Goal: Complete application form

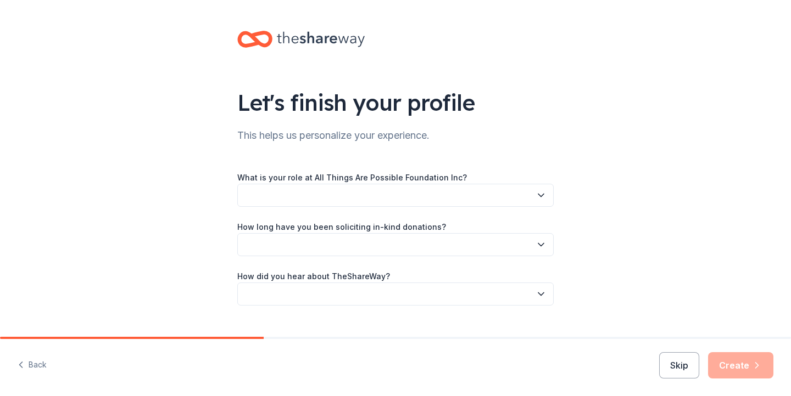
click at [573, 65] on div "Let's finish your profile This helps us personalize your experience. What is yo…" at bounding box center [395, 179] width 791 height 359
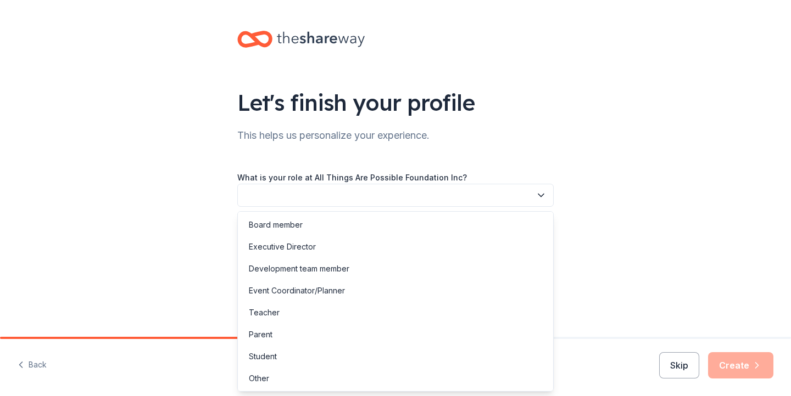
click at [305, 206] on button "button" at bounding box center [395, 195] width 316 height 23
click at [329, 291] on div "Event Coordinator/Planner" at bounding box center [297, 290] width 96 height 13
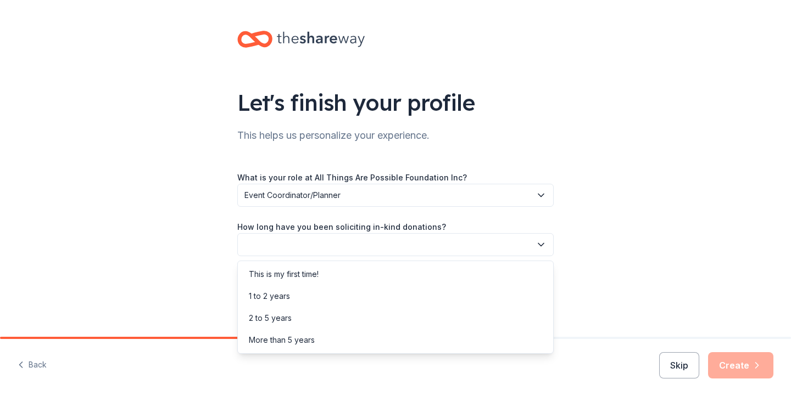
click at [331, 242] on button "button" at bounding box center [395, 244] width 316 height 23
click at [302, 273] on div "This is my first time!" at bounding box center [284, 274] width 70 height 13
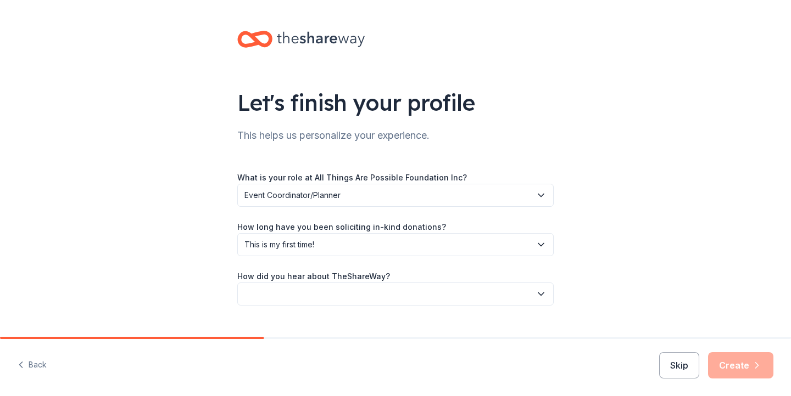
click at [320, 297] on button "button" at bounding box center [395, 294] width 316 height 23
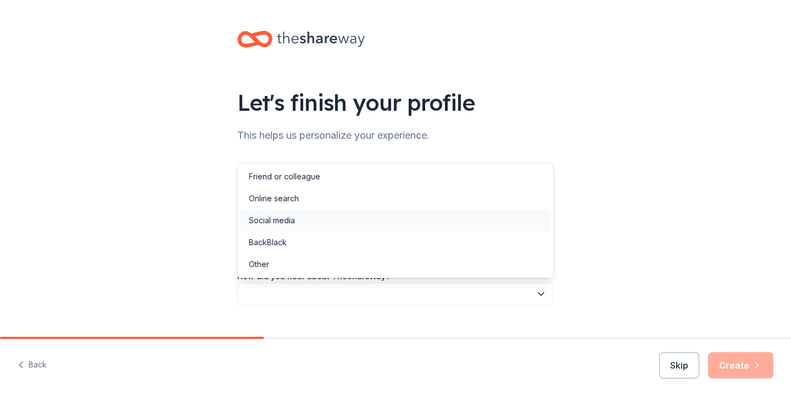
click at [314, 218] on div "Social media" at bounding box center [395, 221] width 311 height 22
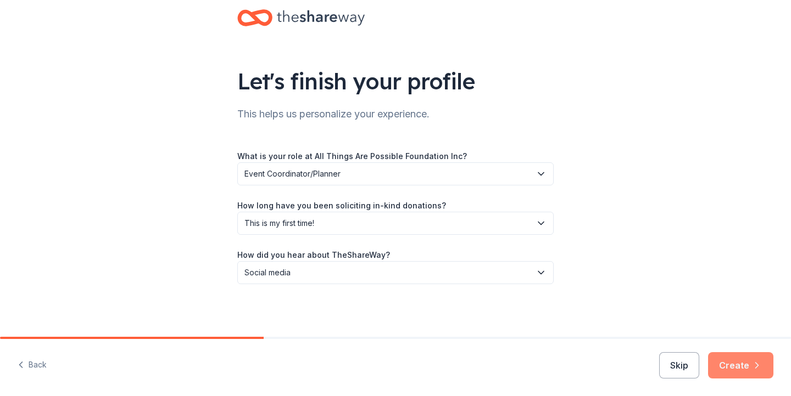
scroll to position [21, 0]
click at [735, 366] on button "Create" at bounding box center [740, 366] width 65 height 26
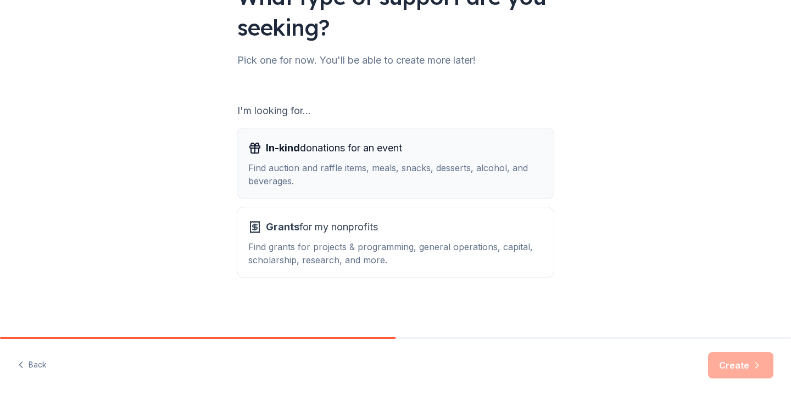
click at [350, 158] on div "In-kind donations for an event Find auction and raffle items, meals, snacks, de…" at bounding box center [395, 163] width 294 height 48
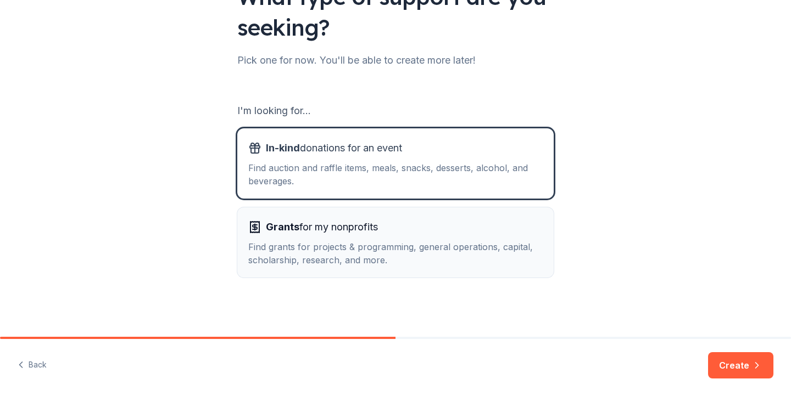
click at [329, 248] on div "Find grants for projects & programming, general operations, capital, scholarshi…" at bounding box center [395, 253] width 294 height 26
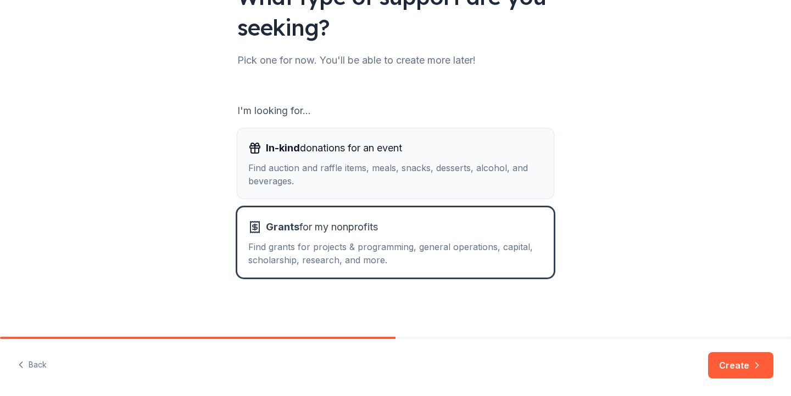
click at [337, 155] on span "In-kind donations for an event" at bounding box center [334, 148] width 136 height 18
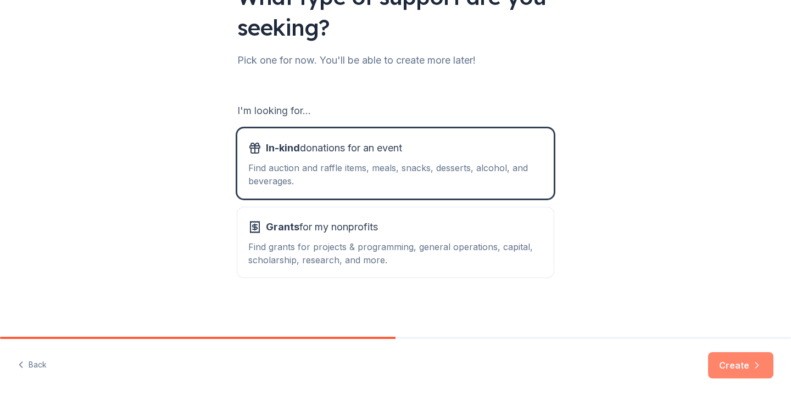
click at [719, 362] on button "Create" at bounding box center [740, 366] width 65 height 26
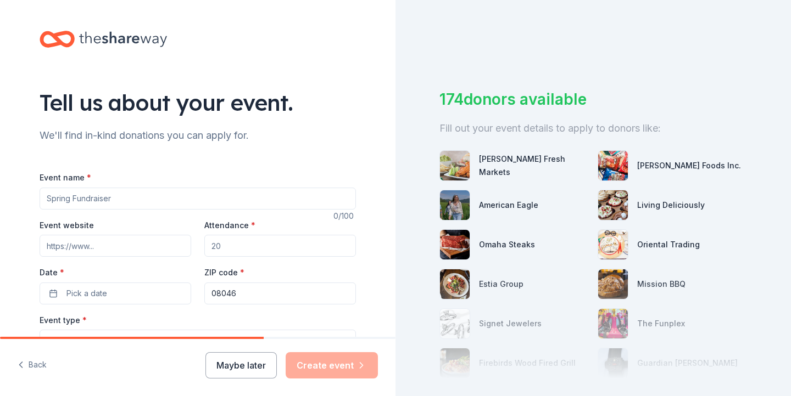
drag, startPoint x: 143, startPoint y: 200, endPoint x: 33, endPoint y: 186, distance: 110.7
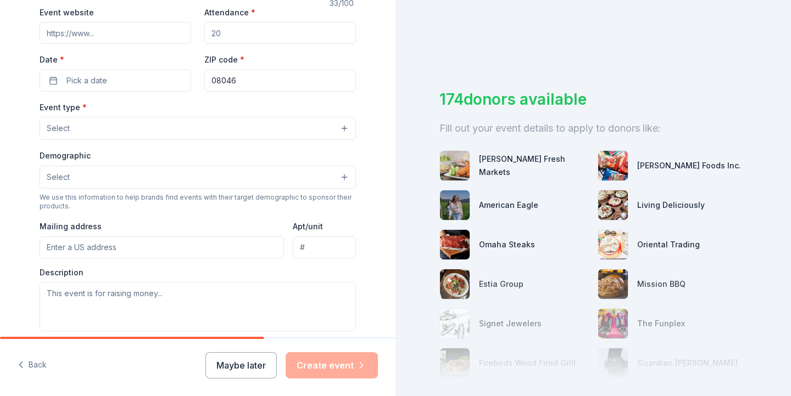
scroll to position [221, 0]
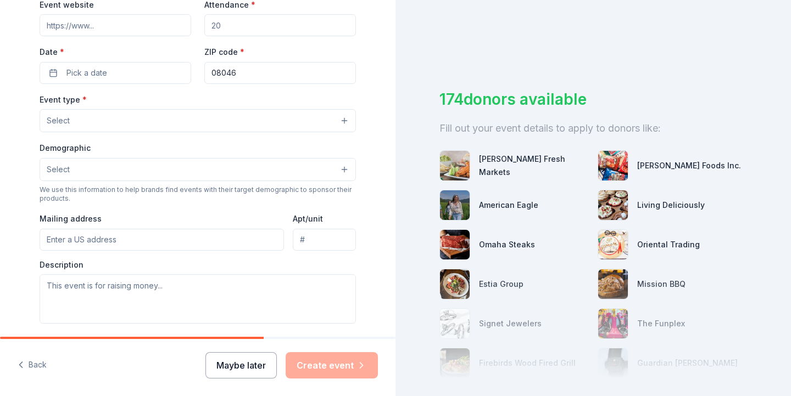
type input "[DATE] Dinner for Residents"
click at [231, 371] on button "Maybe later" at bounding box center [240, 366] width 71 height 26
click at [256, 366] on button "Maybe later" at bounding box center [240, 366] width 71 height 26
click at [238, 368] on button "Maybe later" at bounding box center [240, 366] width 71 height 26
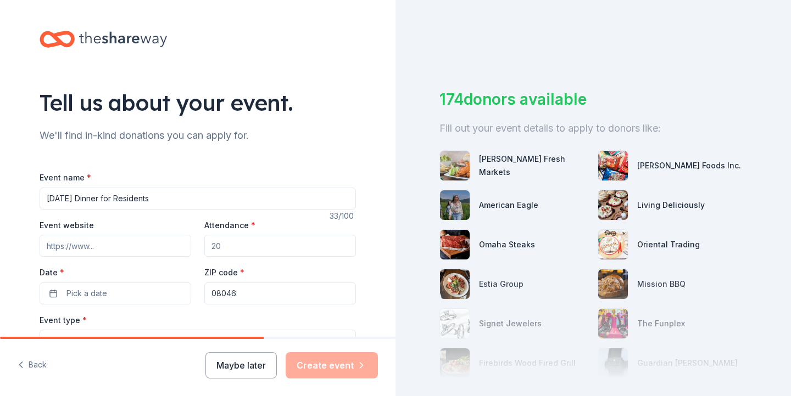
scroll to position [0, 0]
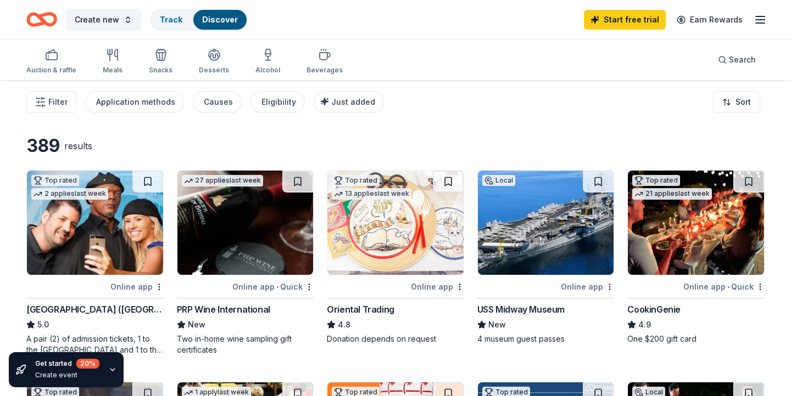
click at [85, 222] on img at bounding box center [95, 223] width 136 height 104
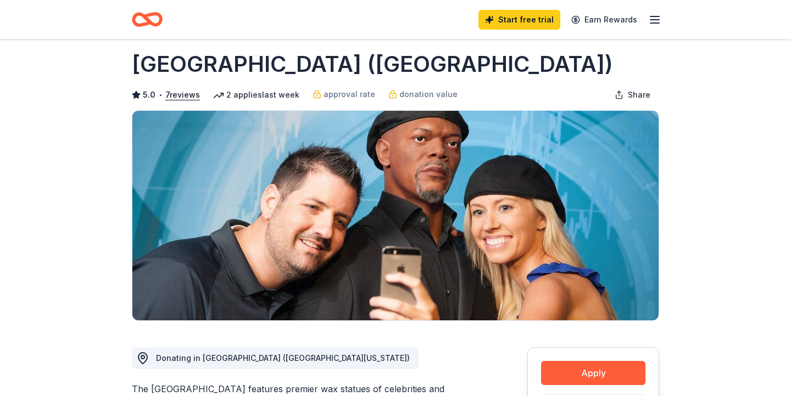
scroll to position [13, 0]
click at [597, 367] on button "Apply" at bounding box center [593, 373] width 104 height 24
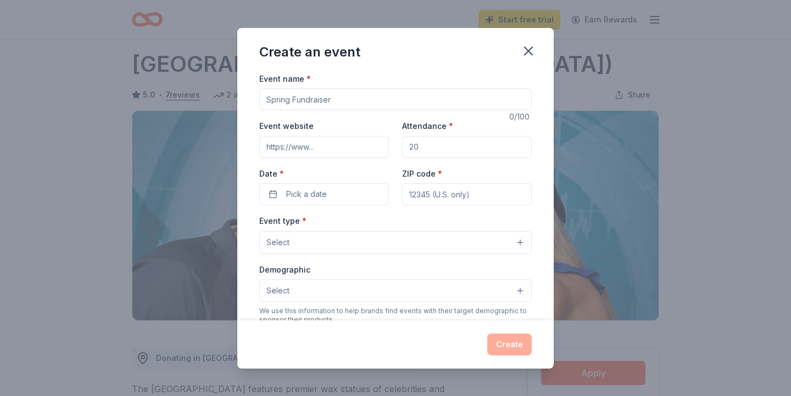
click at [430, 99] on input "Event name *" at bounding box center [395, 99] width 272 height 22
type input "ATAP Resident Gifting"
click at [418, 146] on input "Attendance *" at bounding box center [467, 147] width 130 height 22
type input "1"
type input "200"
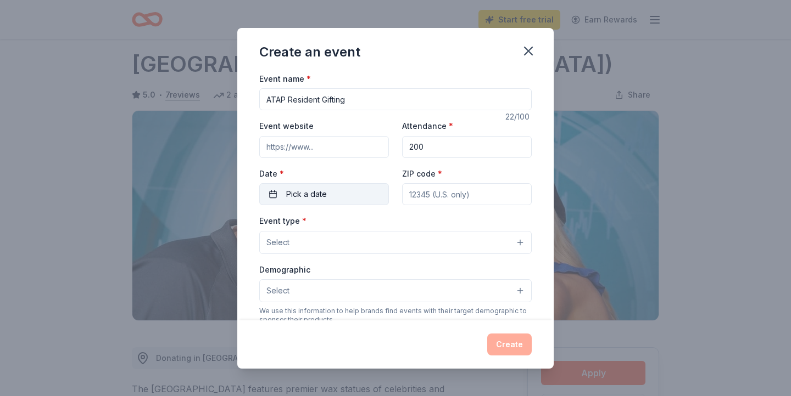
click at [339, 193] on button "Pick a date" at bounding box center [324, 194] width 130 height 22
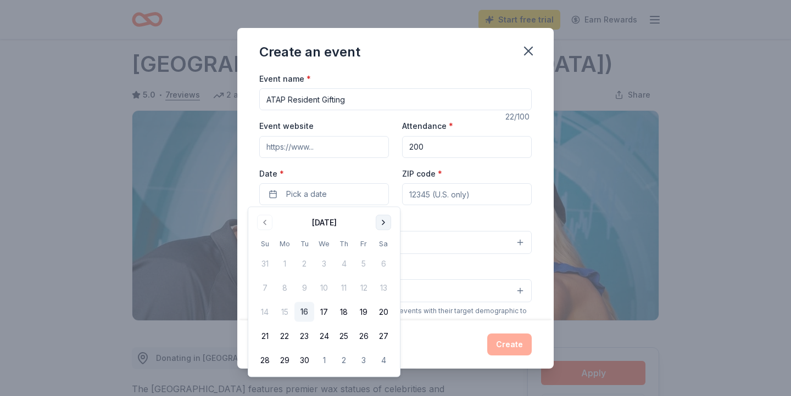
click at [383, 229] on button "Go to next month" at bounding box center [383, 222] width 15 height 15
click at [365, 334] on button "24" at bounding box center [364, 337] width 20 height 20
click at [426, 219] on div "Event type * Select" at bounding box center [395, 234] width 272 height 40
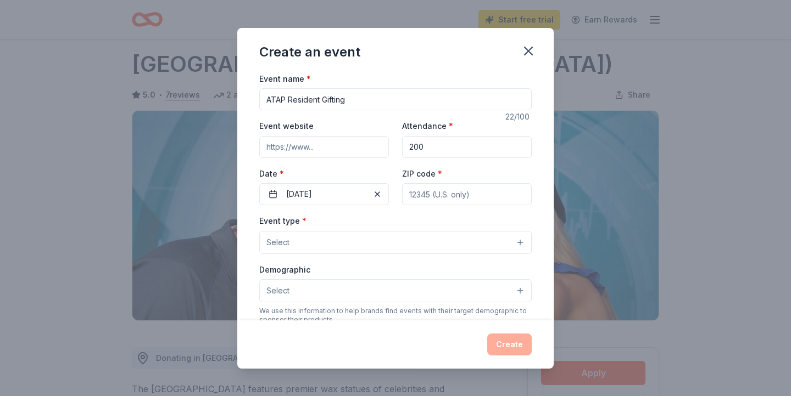
click at [433, 197] on input "ZIP code *" at bounding box center [467, 194] width 130 height 22
type input "92591"
click at [355, 236] on button "Select" at bounding box center [395, 242] width 272 height 23
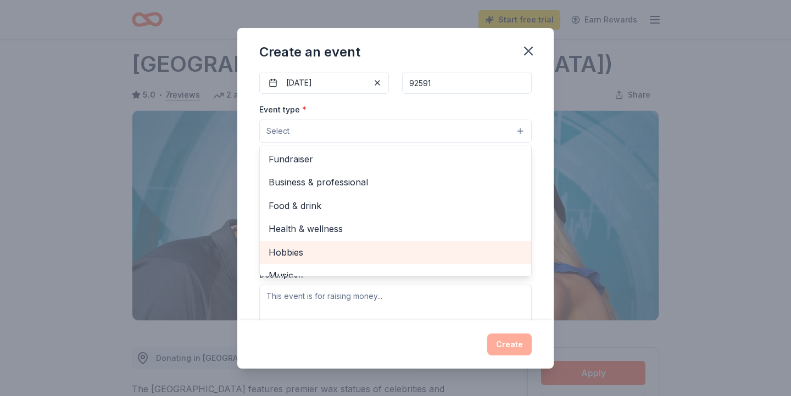
scroll to position [104, 0]
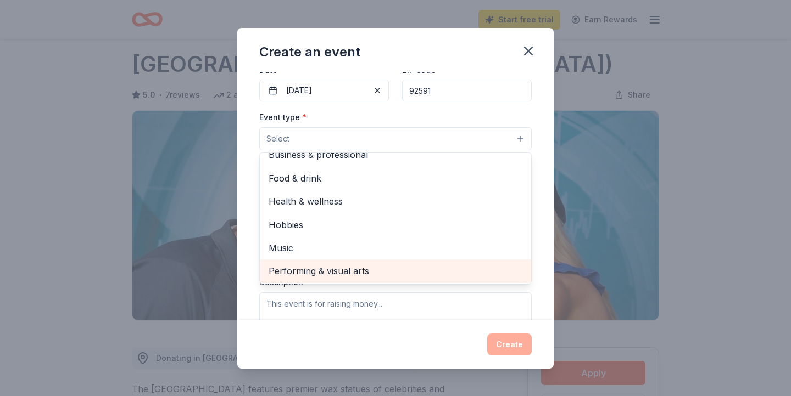
click at [334, 266] on span "Performing & visual arts" at bounding box center [396, 271] width 254 height 14
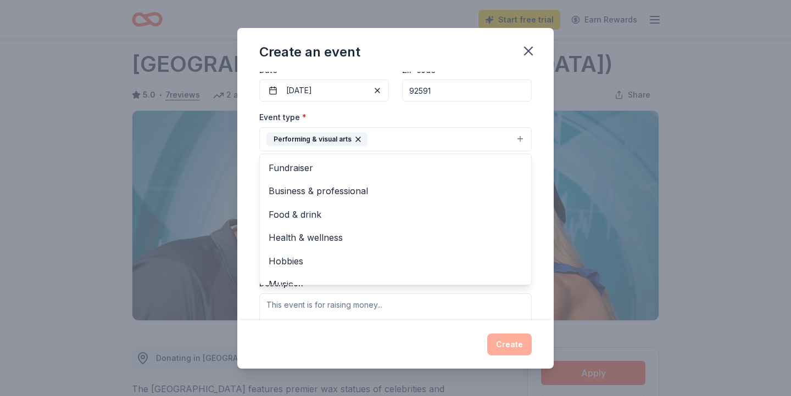
scroll to position [0, 0]
click at [494, 111] on div "Event type * Performing & visual arts Fundraiser Business & professional Food &…" at bounding box center [395, 130] width 272 height 41
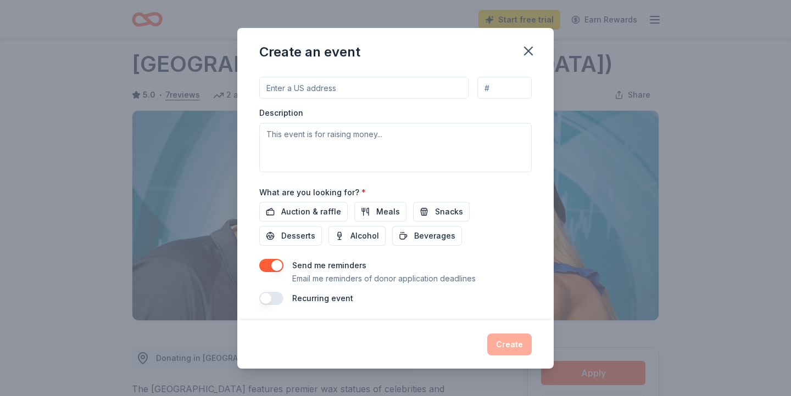
scroll to position [275, 0]
click at [332, 206] on span "Auction & raffle" at bounding box center [311, 211] width 60 height 13
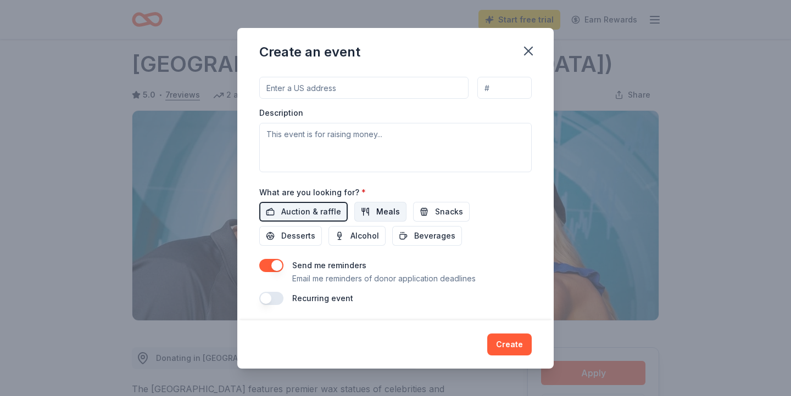
click at [376, 206] on span "Meals" at bounding box center [388, 211] width 24 height 13
click at [418, 212] on button "Snacks" at bounding box center [441, 212] width 57 height 20
click at [322, 226] on button "Desserts" at bounding box center [290, 236] width 63 height 20
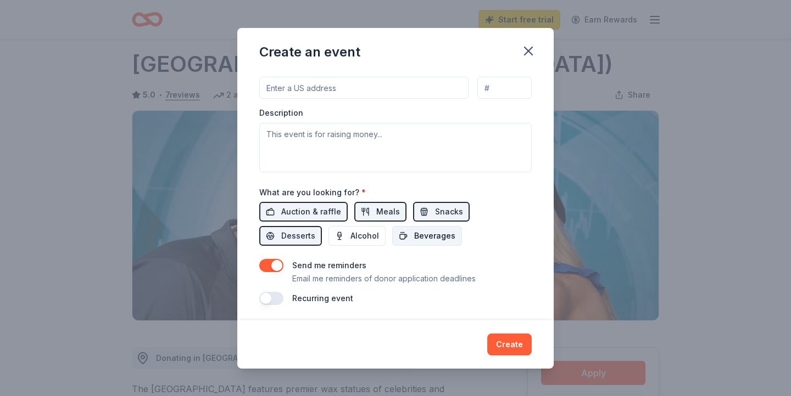
click at [392, 231] on button "Beverages" at bounding box center [427, 236] width 70 height 20
click at [350, 236] on span "Alcohol" at bounding box center [364, 236] width 29 height 13
click at [508, 346] on button "Create" at bounding box center [509, 345] width 44 height 22
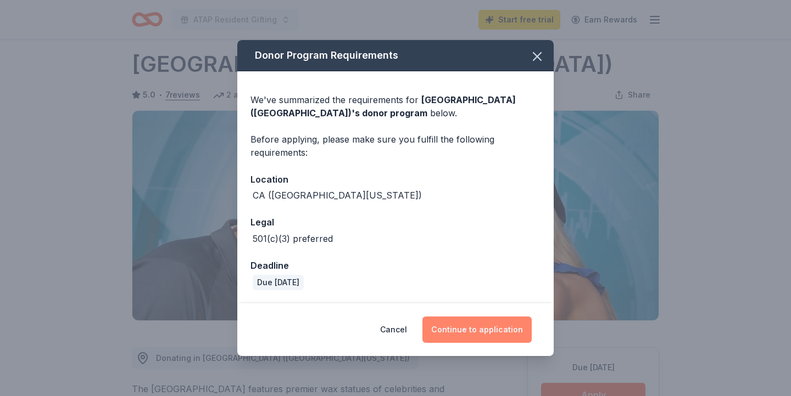
click at [505, 331] on button "Continue to application" at bounding box center [476, 330] width 109 height 26
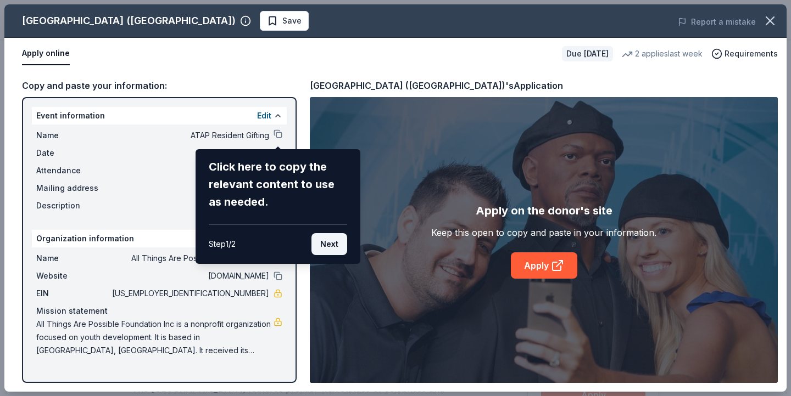
click at [332, 243] on button "Next" at bounding box center [329, 244] width 36 height 22
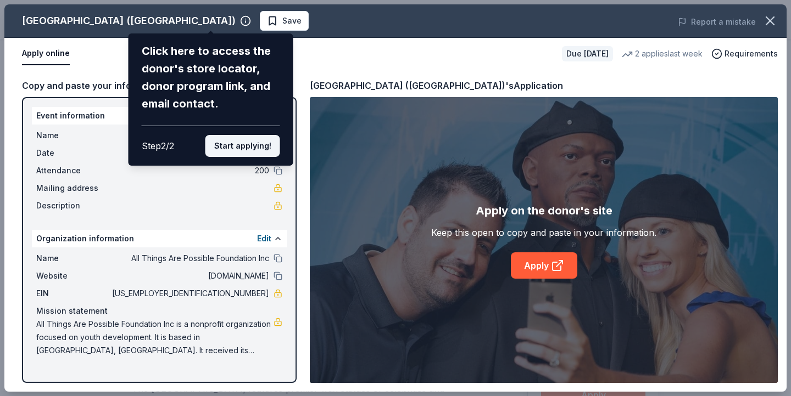
click at [267, 135] on button "Start applying!" at bounding box center [242, 146] width 75 height 22
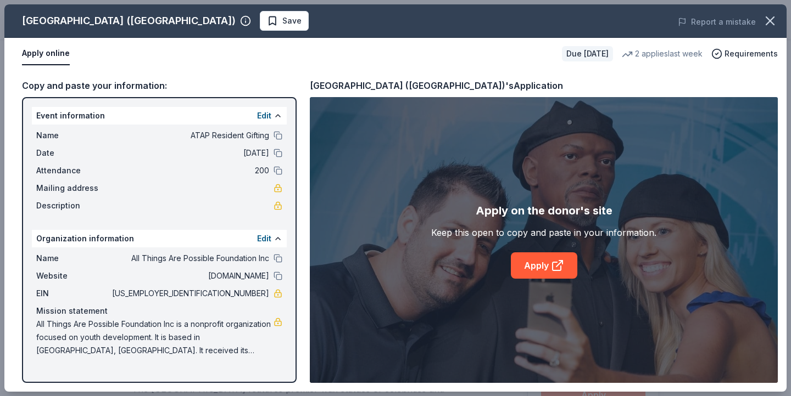
click at [277, 137] on div "Hollywood Wax Museum (Hollywood) Save Report a mistake Apply online Due in 17 d…" at bounding box center [395, 198] width 782 height 388
click at [555, 268] on div "Hollywood Wax Museum (Hollywood) Save Report a mistake Apply online Due in 17 d…" at bounding box center [395, 198] width 782 height 388
click at [555, 268] on icon at bounding box center [557, 265] width 13 height 13
